Goal: Find specific page/section: Find specific page/section

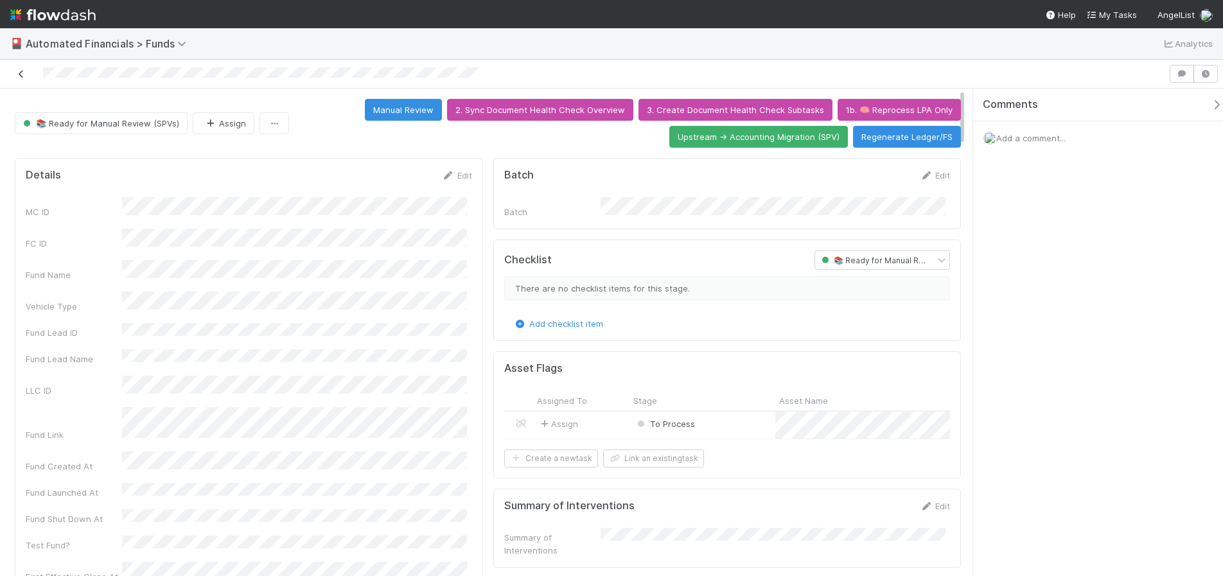
click at [22, 73] on icon at bounding box center [21, 74] width 13 height 8
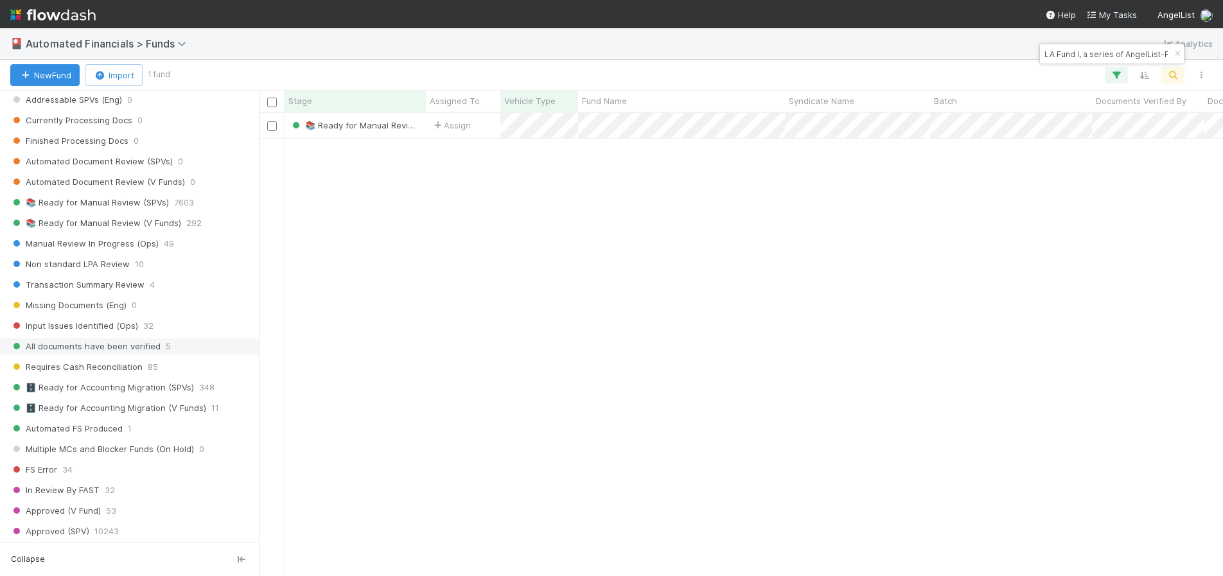
scroll to position [1193, 0]
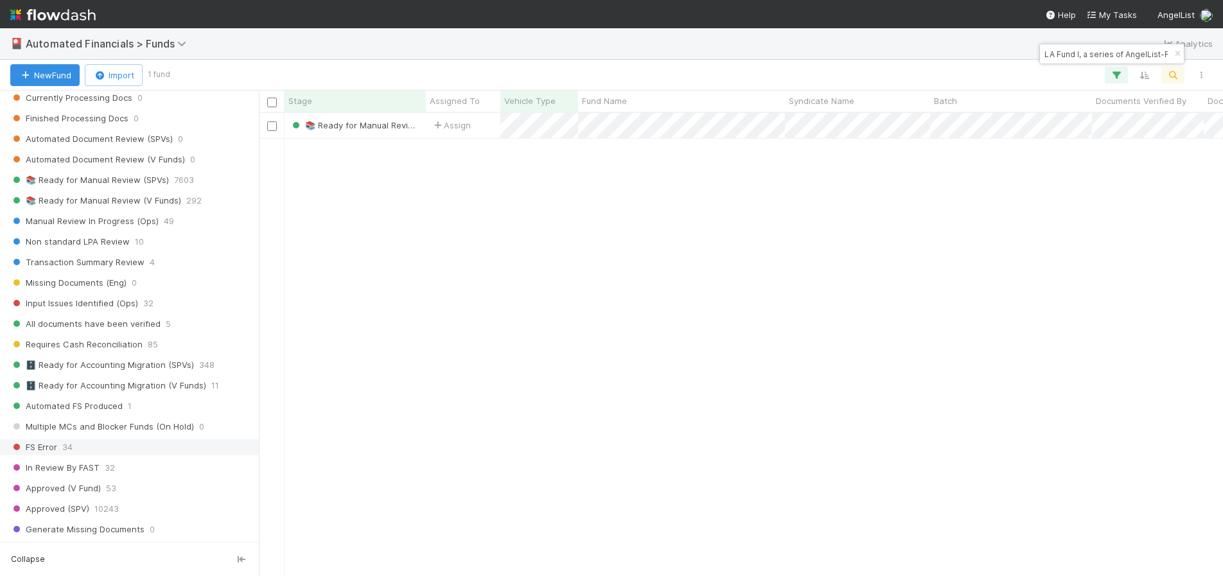
click at [107, 448] on div "FS Error 34" at bounding box center [132, 447] width 245 height 16
click at [1176, 52] on icon "button" at bounding box center [1177, 54] width 13 height 8
click at [1170, 76] on icon "button" at bounding box center [1173, 75] width 13 height 12
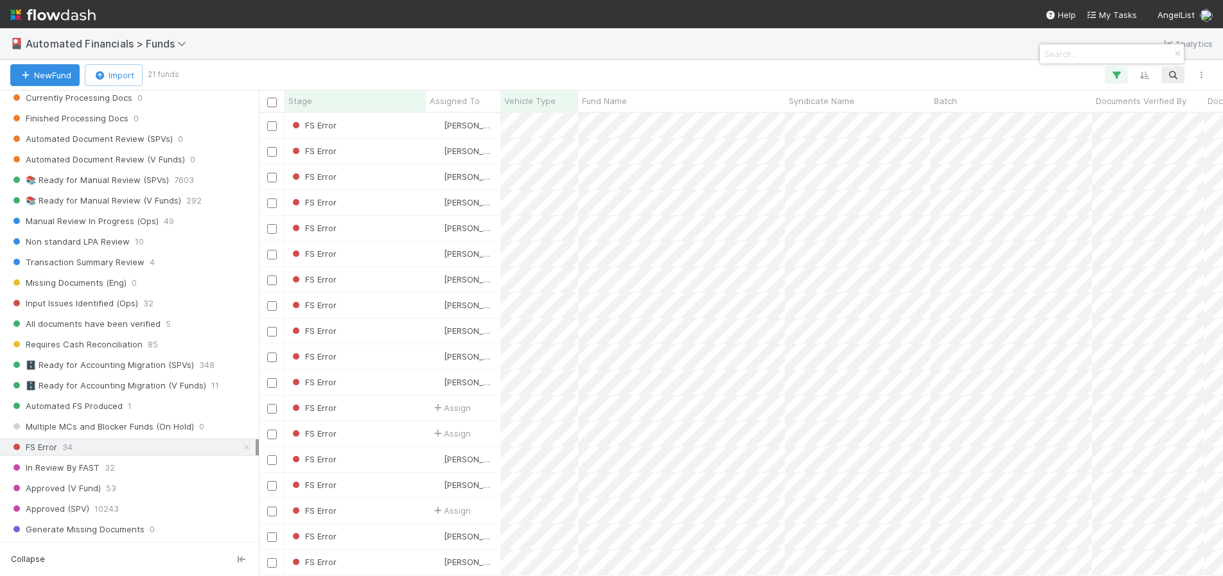
scroll to position [454, 955]
click at [551, 382] on div at bounding box center [611, 288] width 1223 height 576
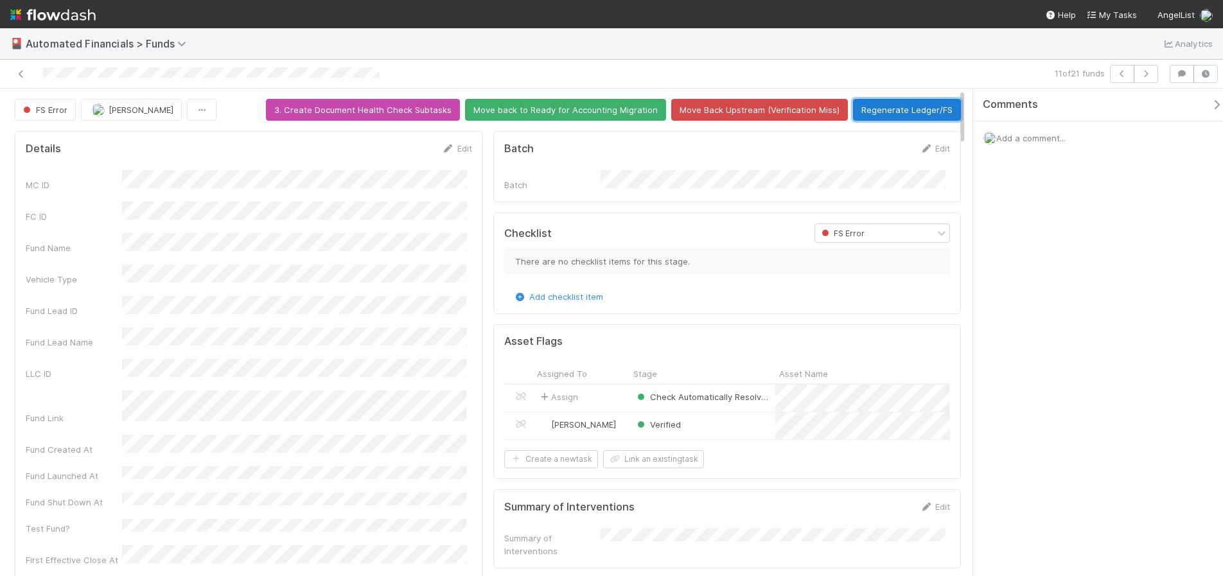
click at [897, 109] on button "Regenerate Ledger/FS" at bounding box center [907, 110] width 108 height 22
click at [26, 76] on icon at bounding box center [21, 74] width 13 height 8
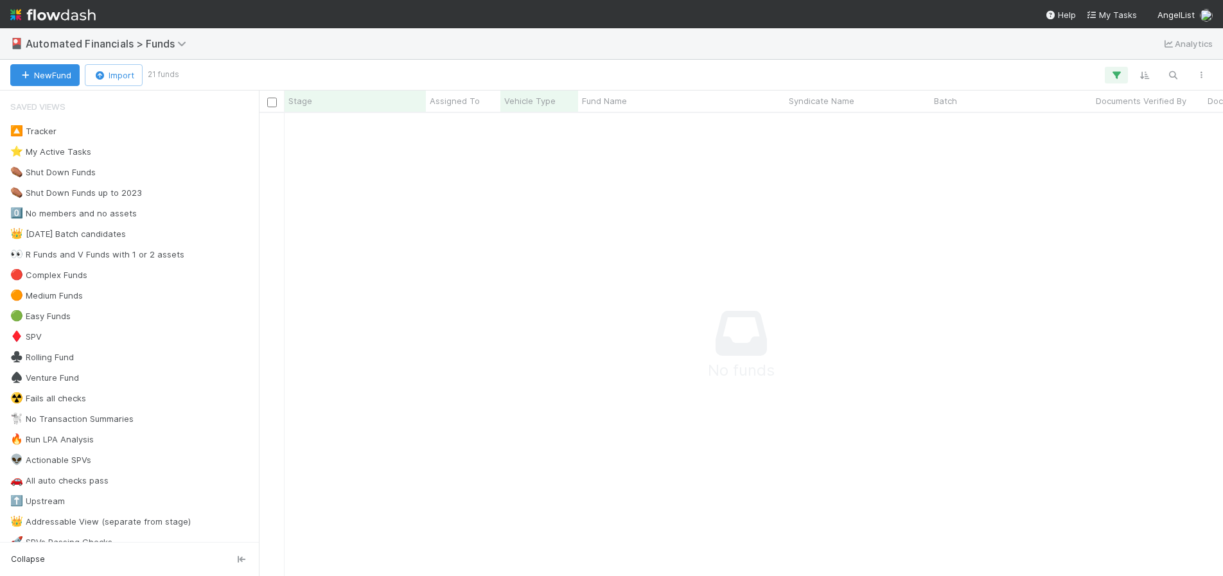
scroll to position [10, 10]
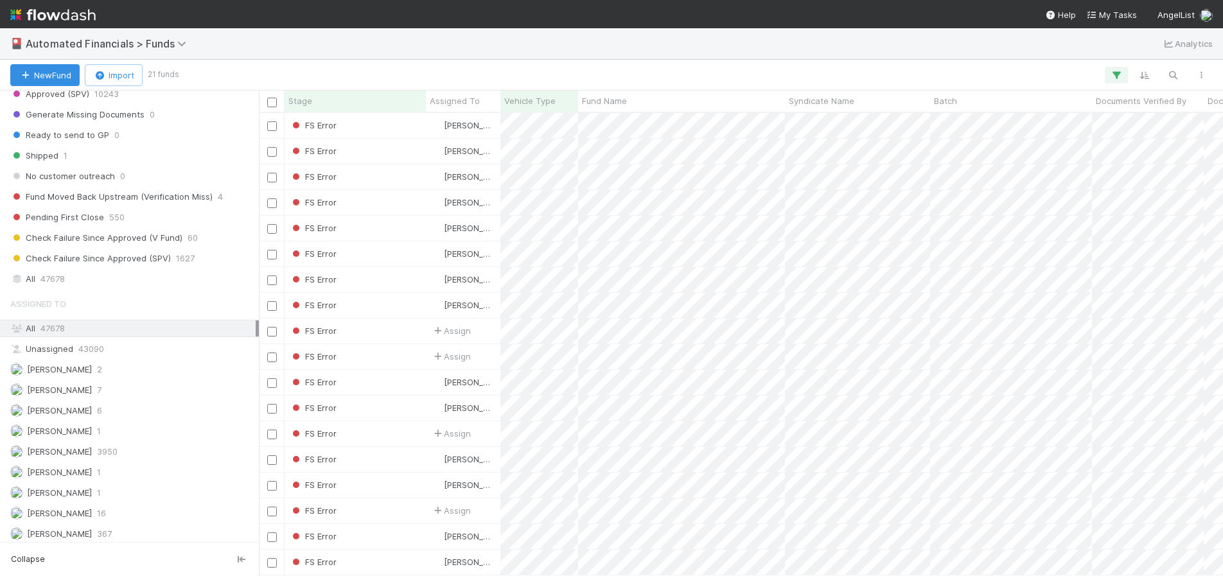
scroll to position [1596, 0]
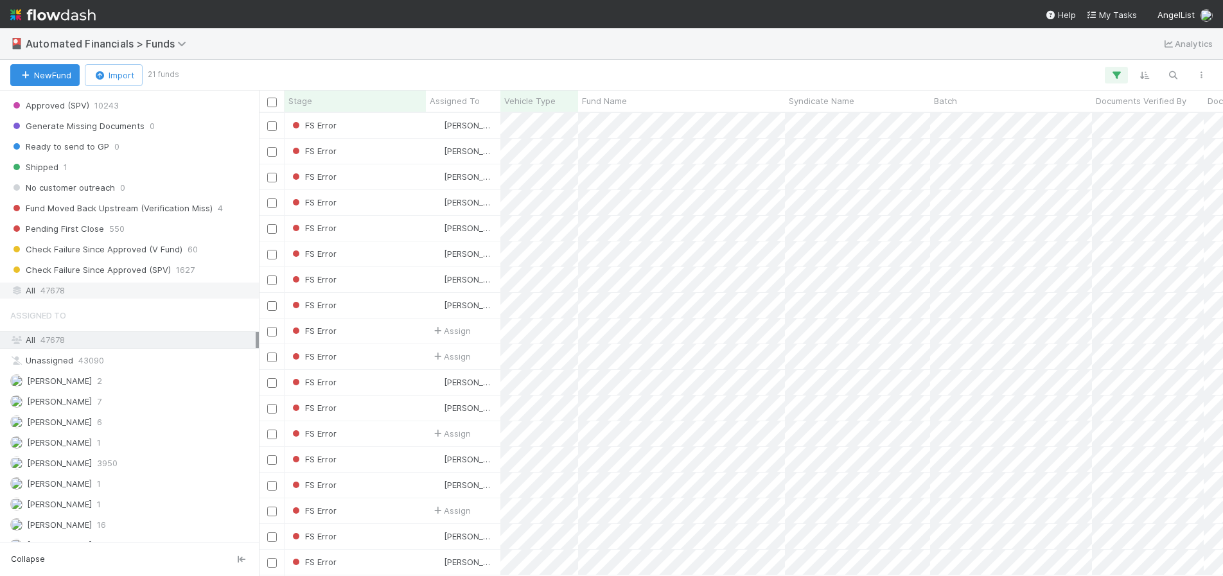
click at [80, 284] on div "All 47678" at bounding box center [132, 291] width 245 height 16
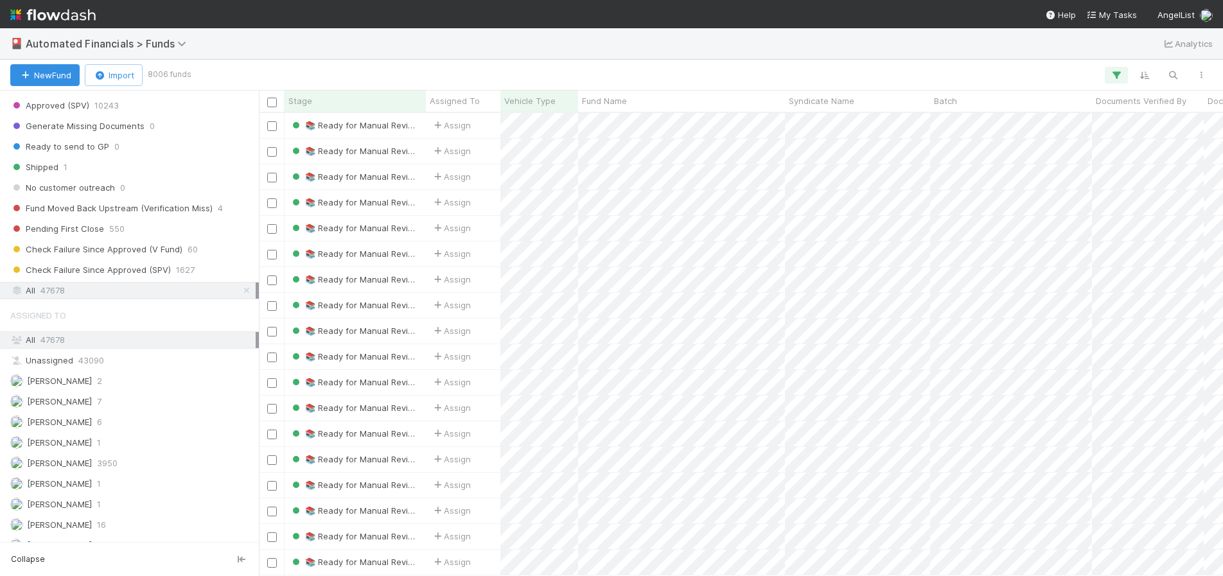
scroll to position [454, 955]
click at [1122, 79] on icon "button" at bounding box center [1116, 75] width 13 height 12
click at [802, 113] on div "If Vehicle Type is spv and Stage is not Ignore Approved (SPV) Check Failure Sin…" at bounding box center [919, 206] width 406 height 186
click at [800, 109] on link "Reset Filters" at bounding box center [790, 107] width 51 height 11
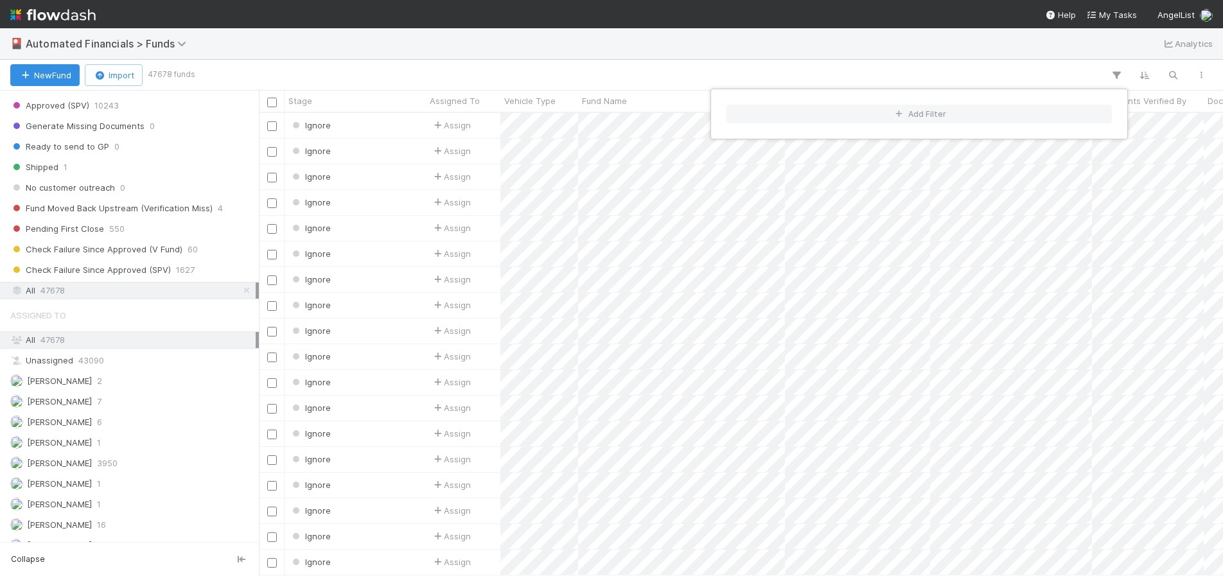
scroll to position [454, 955]
click at [1174, 80] on div "Add Filter" at bounding box center [611, 288] width 1223 height 576
click at [1173, 76] on div "Add Filter" at bounding box center [611, 288] width 1223 height 576
click at [1174, 78] on icon "button" at bounding box center [1173, 75] width 13 height 12
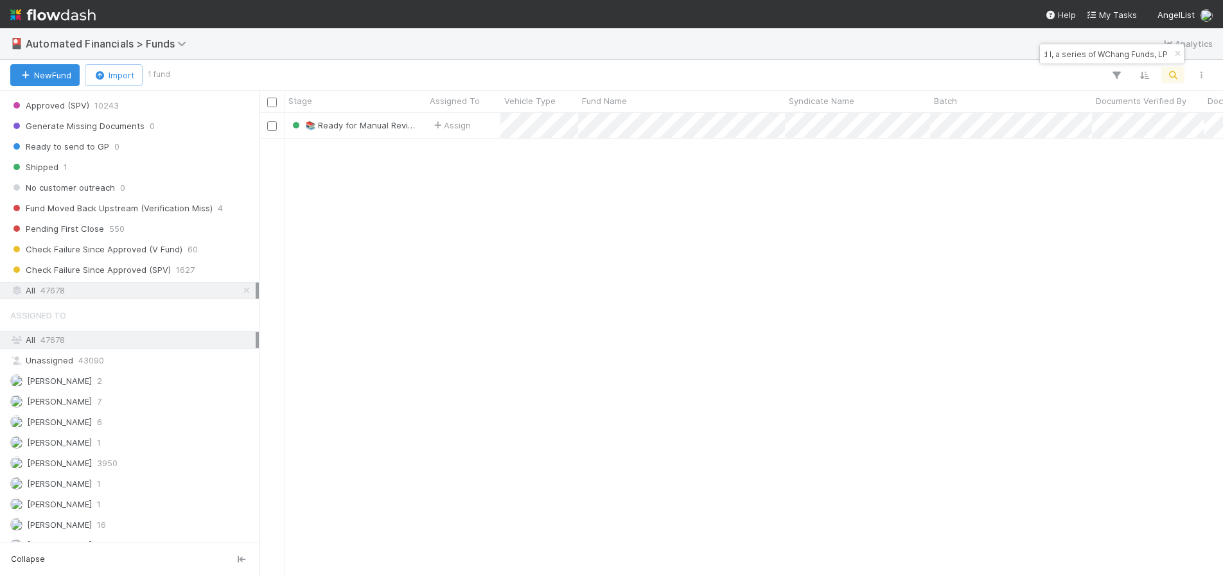
type input "DR Fund I, a series of WChang Funds, LP"
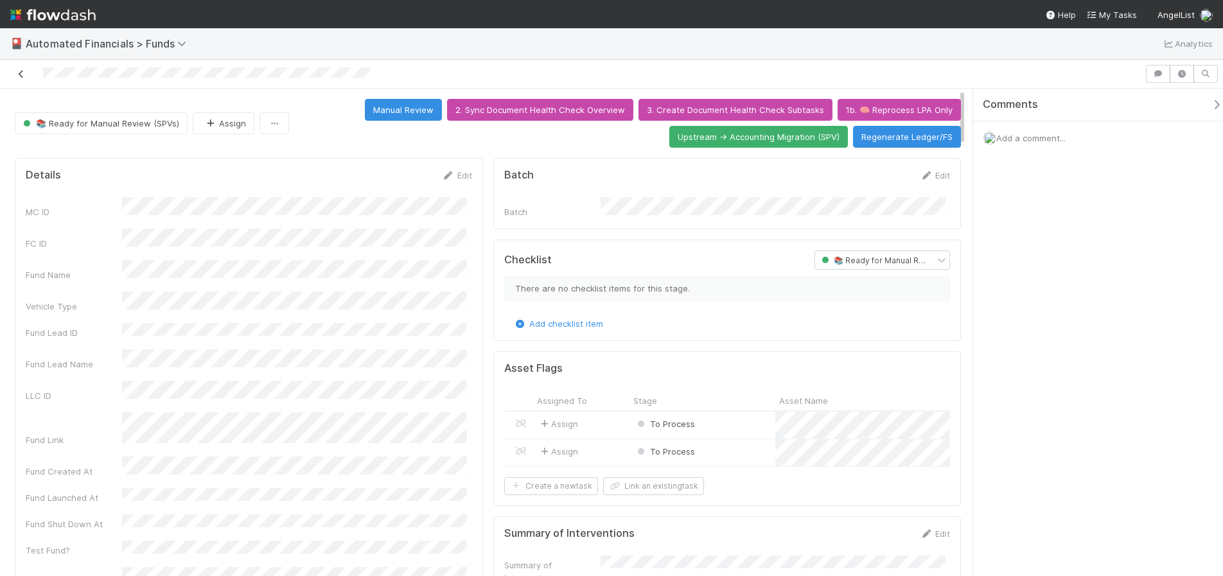
click at [18, 75] on icon at bounding box center [21, 74] width 13 height 8
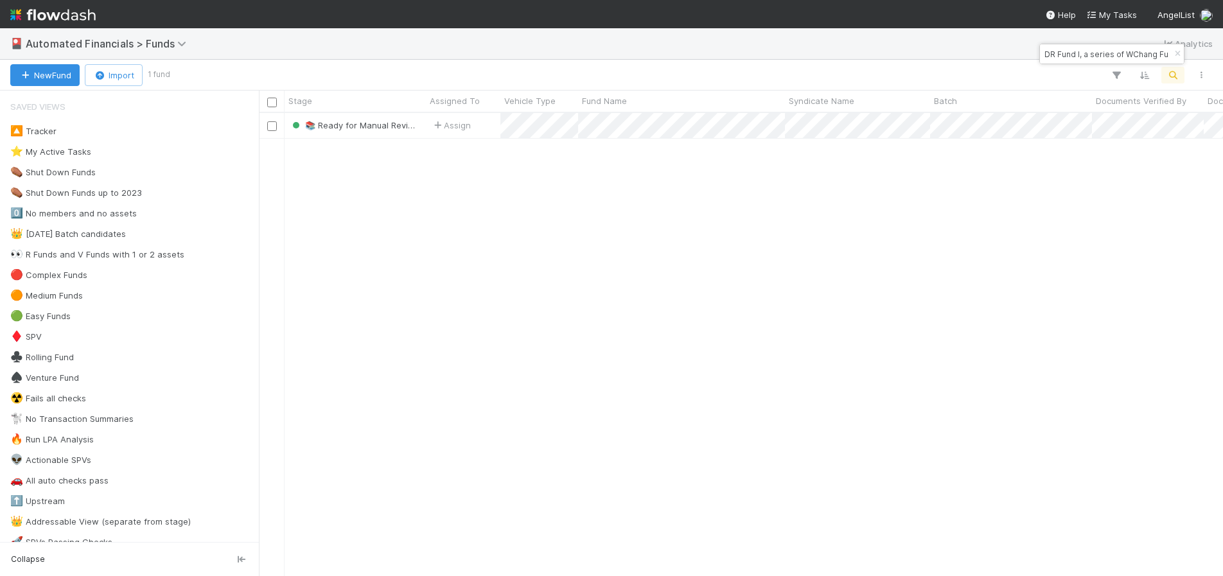
scroll to position [454, 955]
click at [1174, 56] on icon "button" at bounding box center [1177, 54] width 13 height 8
click at [1175, 75] on icon "button" at bounding box center [1173, 75] width 13 height 12
click at [1120, 49] on input at bounding box center [1106, 53] width 128 height 15
type input "RU Gaingels Fund I, a series of Zachary Ginsburg Funds, LP"
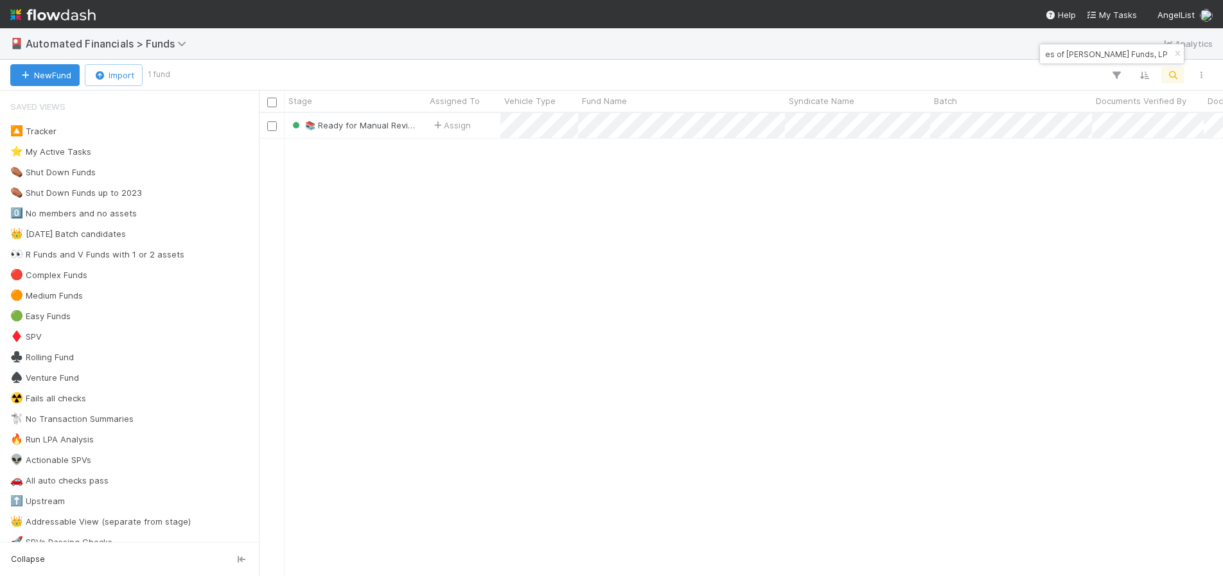
scroll to position [0, 0]
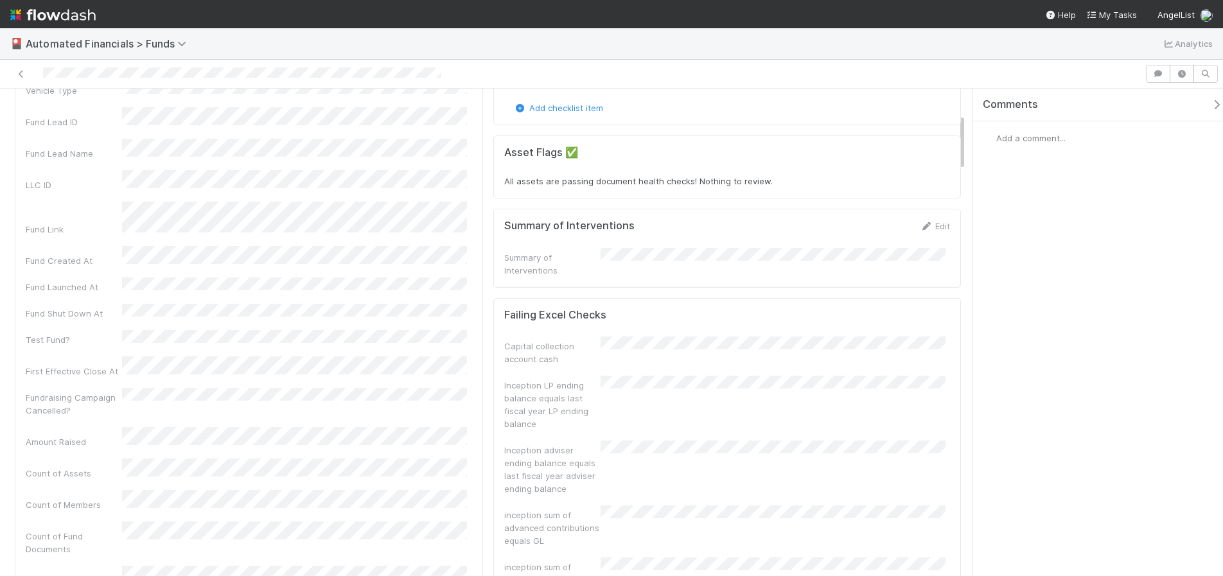
scroll to position [72, 0]
